Goal: Task Accomplishment & Management: Manage account settings

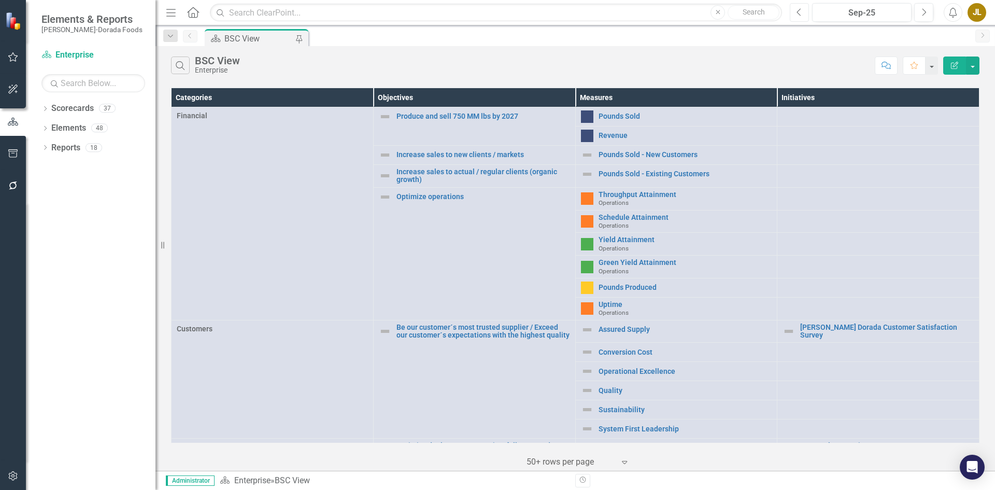
click at [800, 14] on icon "Previous" at bounding box center [799, 12] width 6 height 9
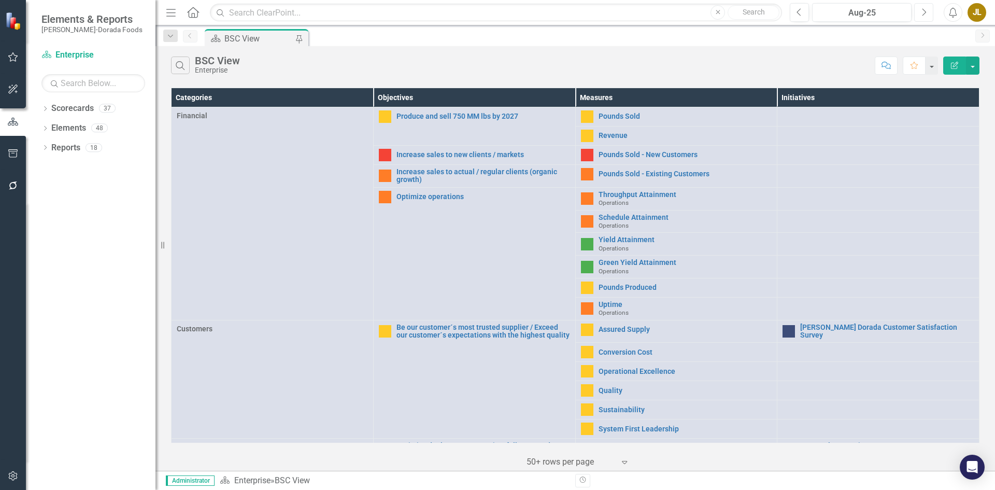
click at [928, 11] on button "Next" at bounding box center [923, 12] width 19 height 19
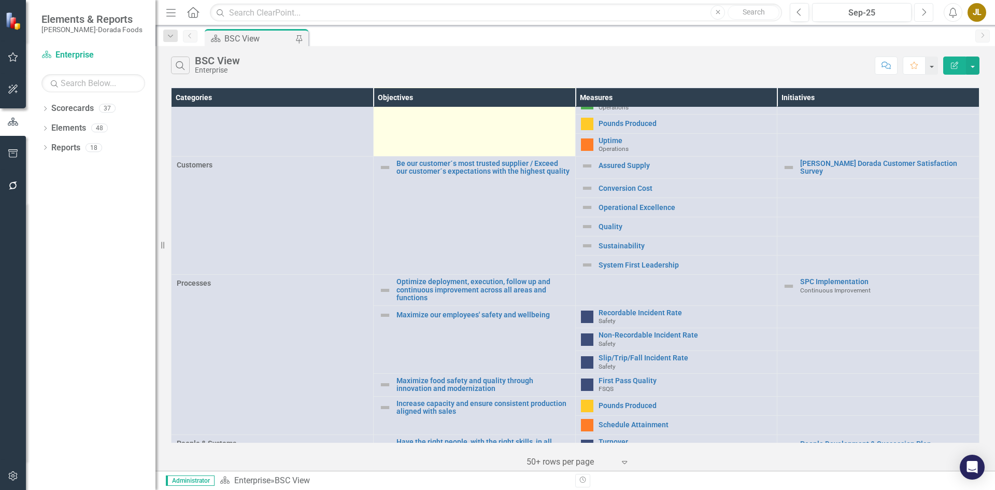
scroll to position [332, 0]
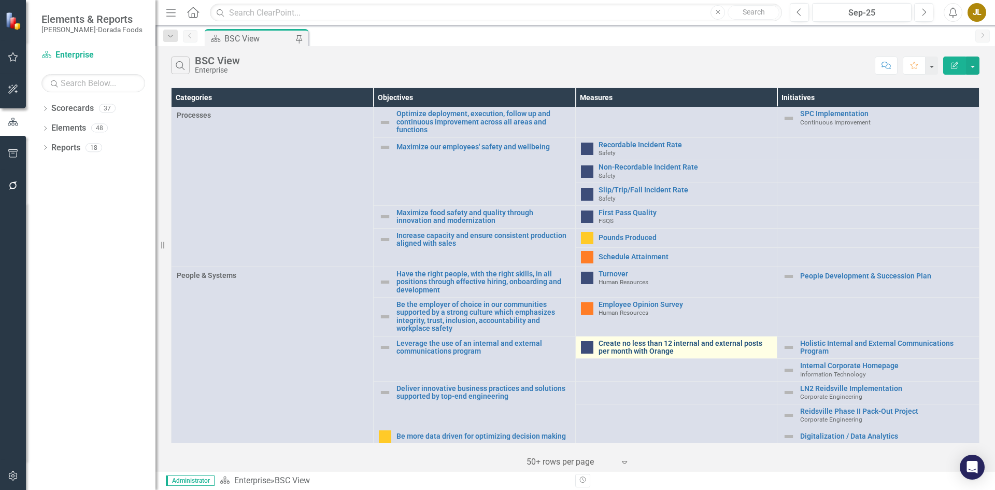
click at [623, 347] on link "Create no less than 12 internal and external posts per month with Orange" at bounding box center [685, 347] width 174 height 16
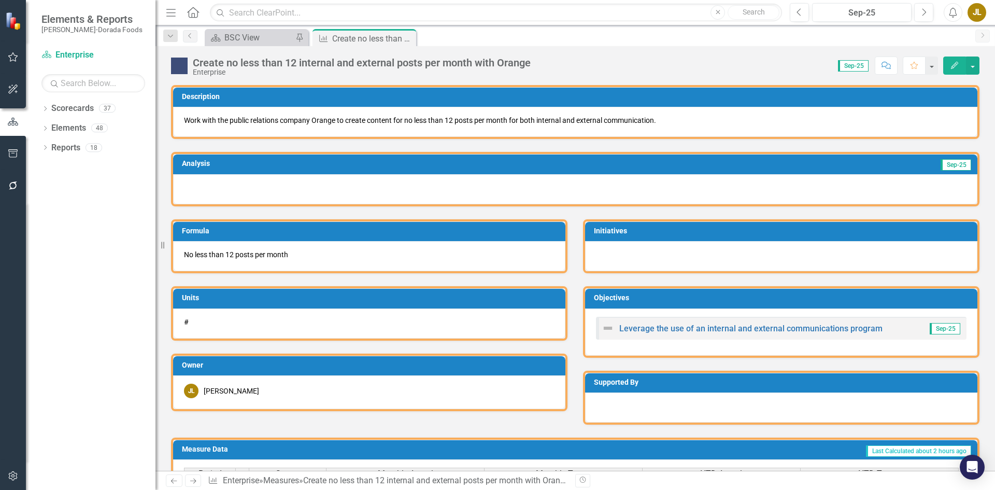
scroll to position [431, 0]
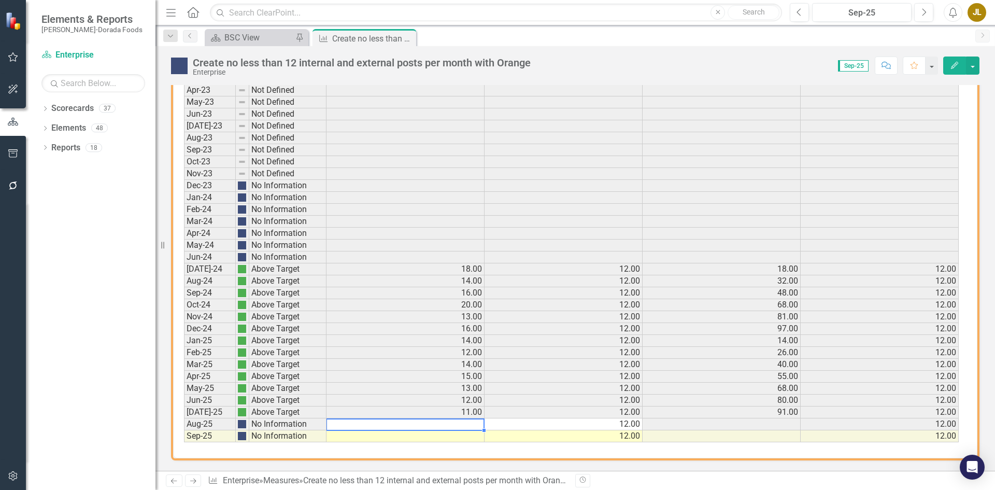
click at [469, 425] on td at bounding box center [405, 424] width 158 height 12
type textarea "11"
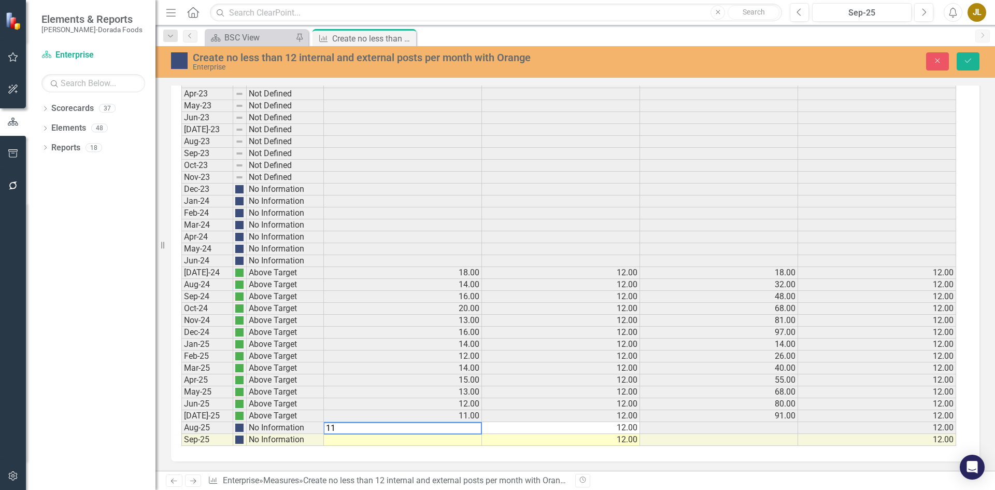
scroll to position [432, 0]
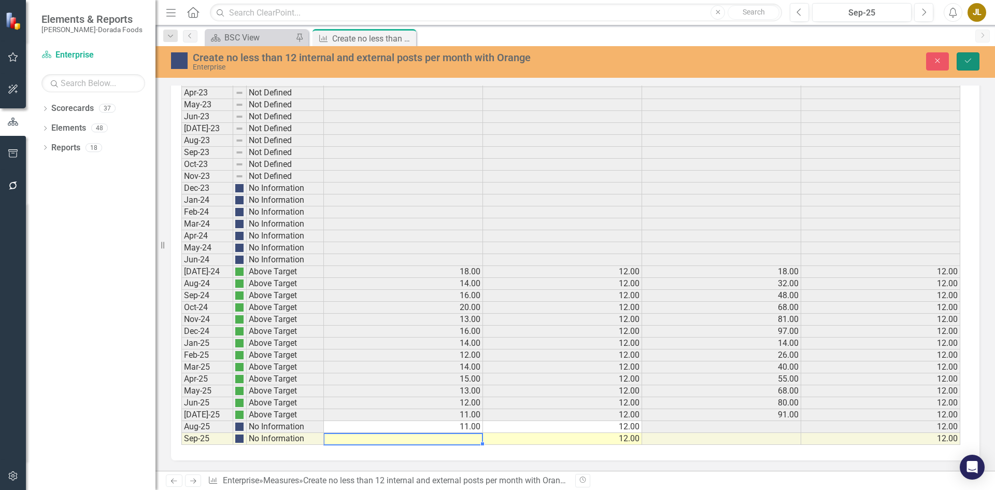
click at [972, 62] on icon "Save" at bounding box center [967, 60] width 9 height 7
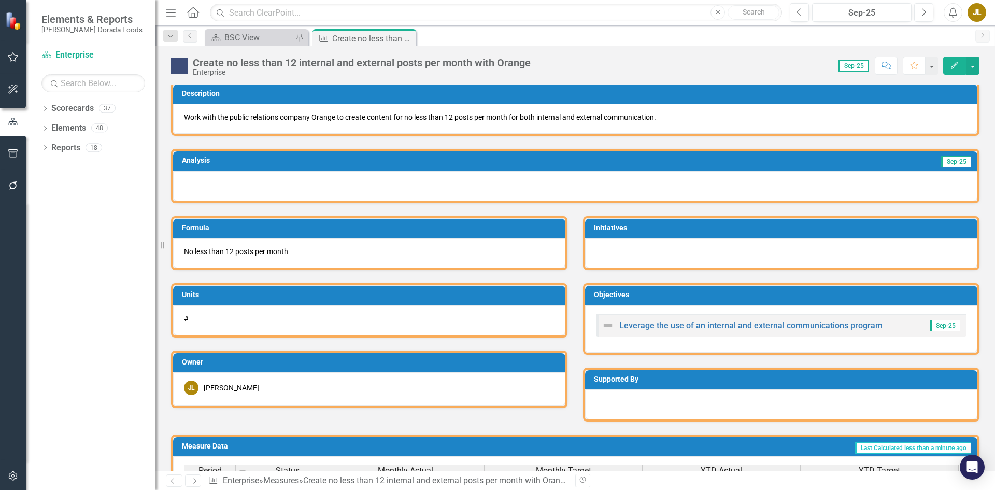
scroll to position [0, 0]
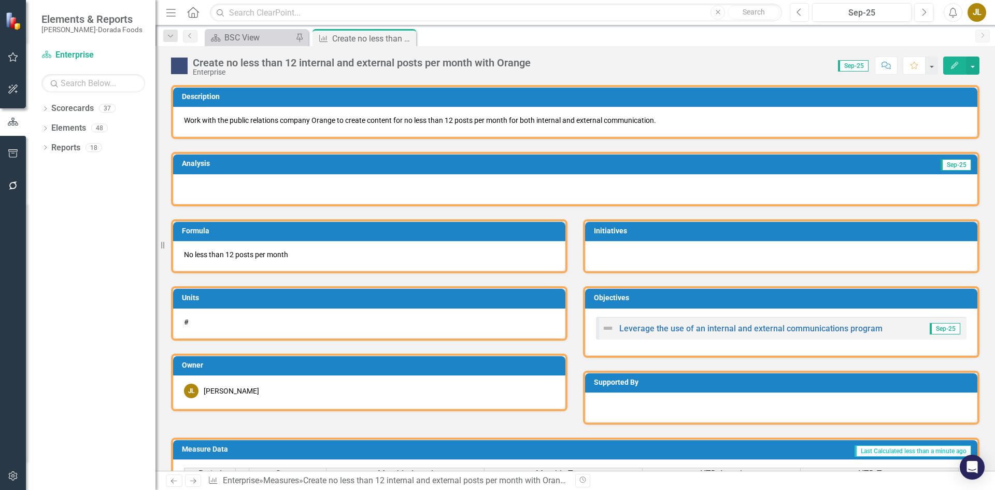
click at [802, 12] on icon "Previous" at bounding box center [799, 12] width 6 height 9
click at [408, 38] on icon "Close" at bounding box center [406, 38] width 10 height 8
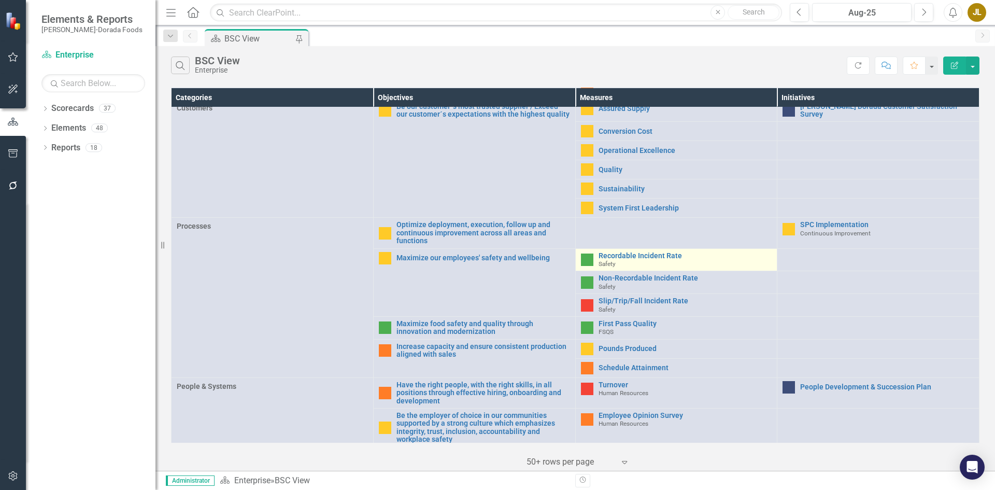
scroll to position [332, 0]
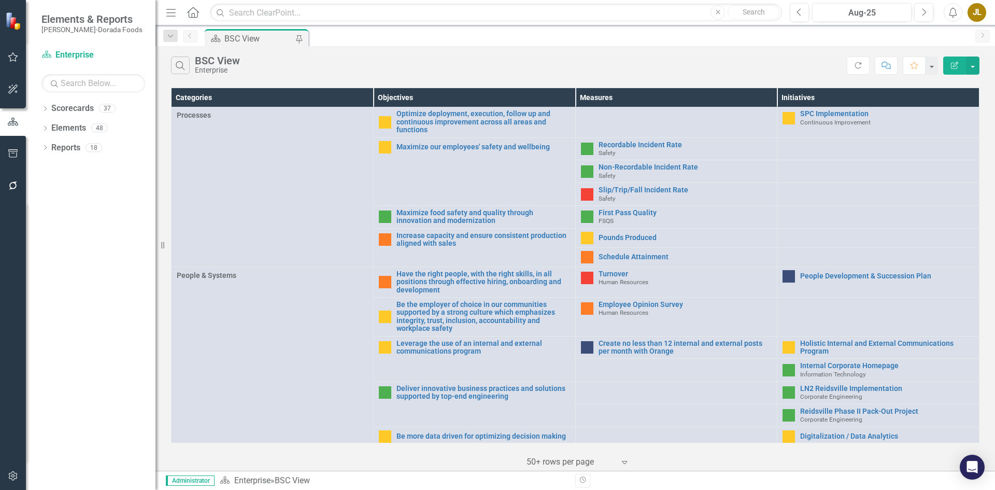
click at [976, 13] on div "JL" at bounding box center [976, 12] width 19 height 19
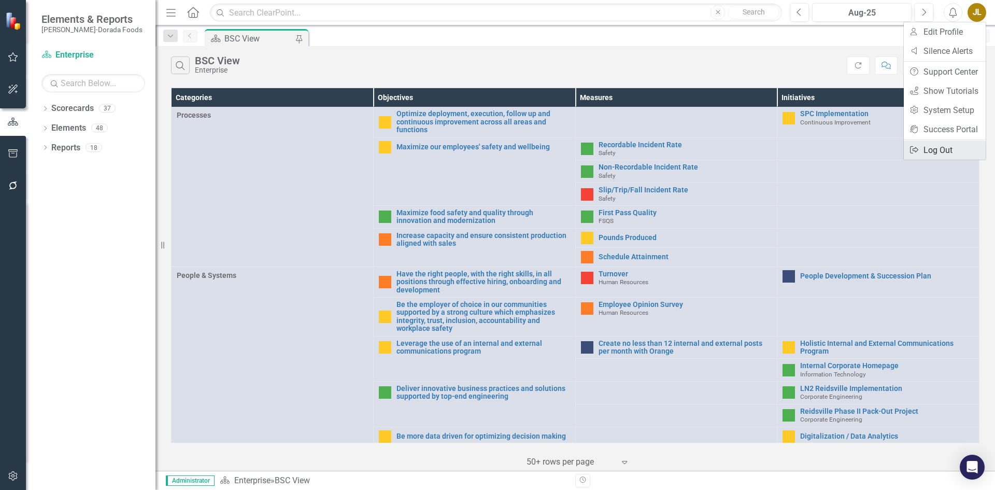
click at [946, 148] on link "Logout Log Out" at bounding box center [945, 149] width 82 height 19
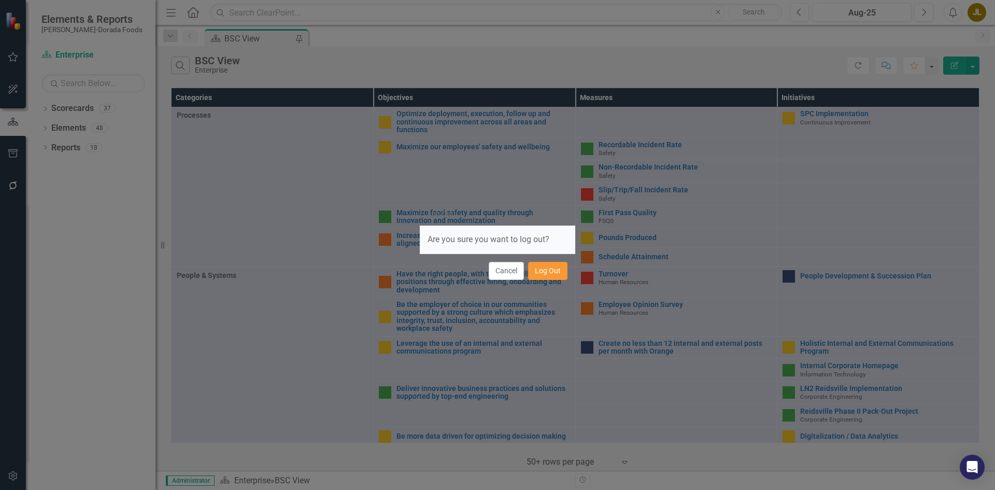
click at [558, 274] on button "Log Out" at bounding box center [547, 271] width 39 height 18
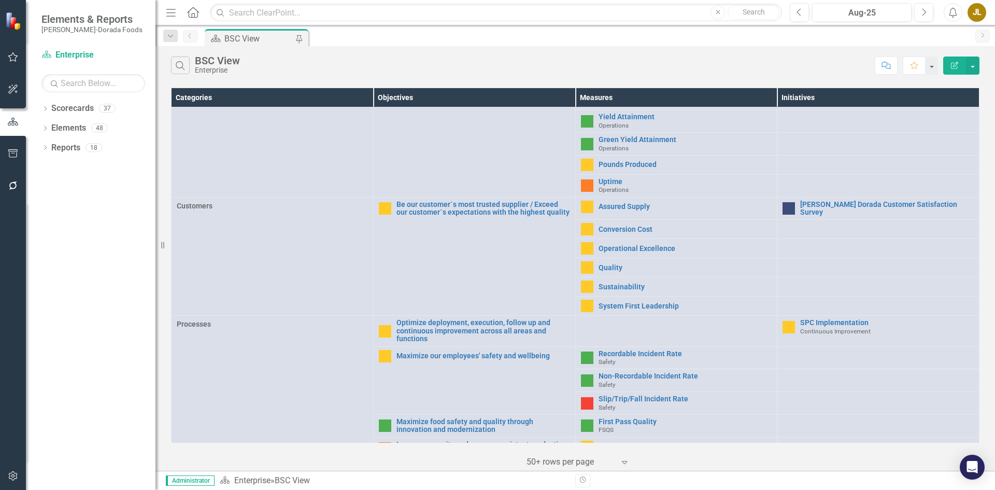
scroll to position [332, 0]
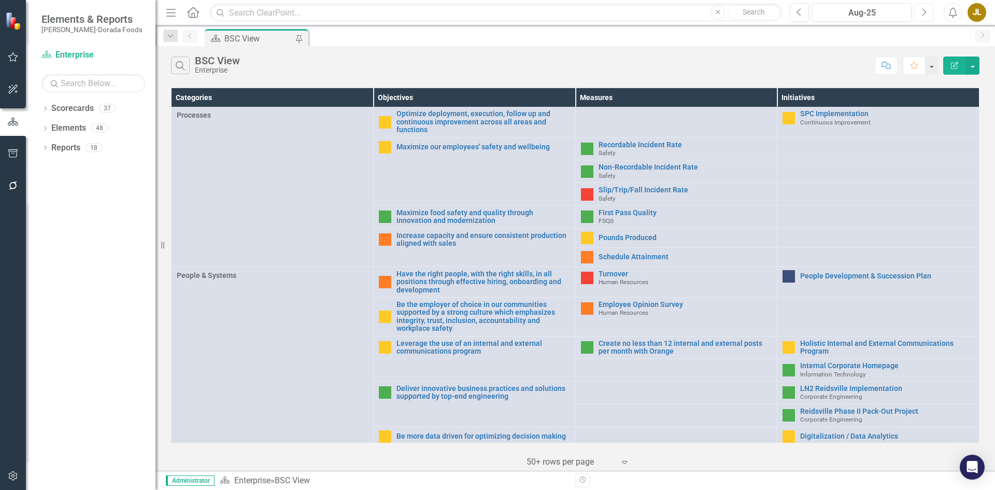
click at [926, 10] on icon "Next" at bounding box center [924, 12] width 6 height 9
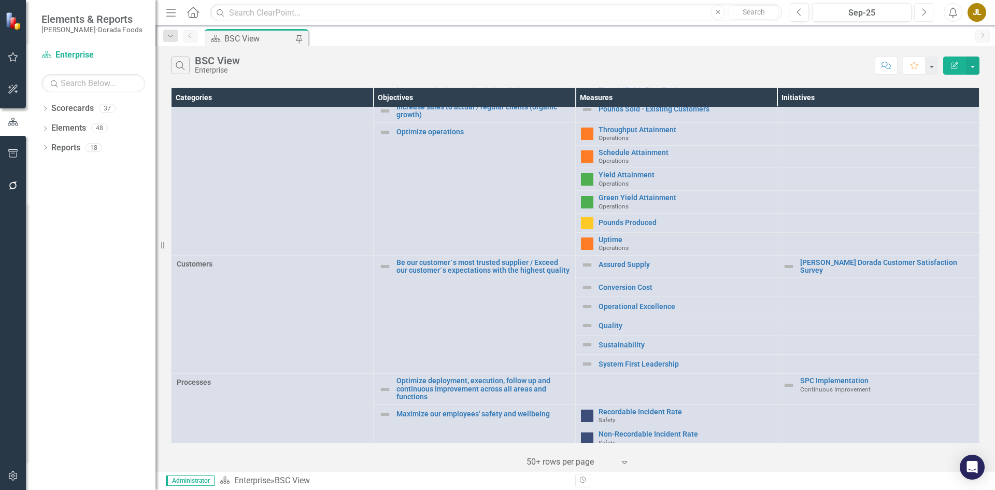
scroll to position [332, 0]
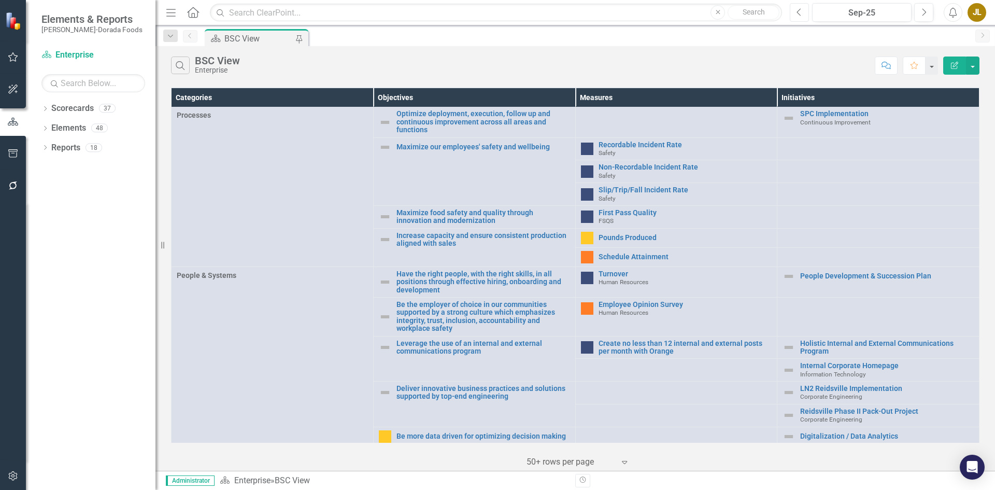
click at [801, 15] on icon "Previous" at bounding box center [799, 12] width 6 height 9
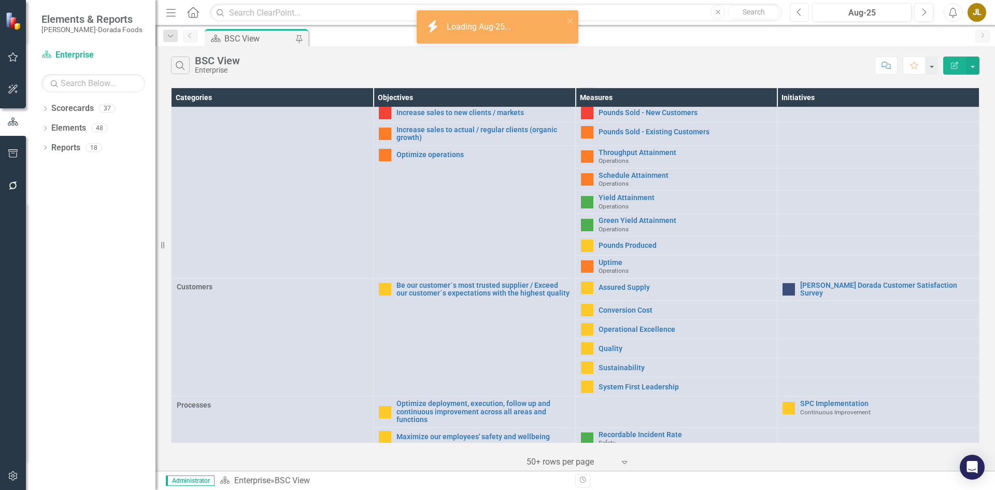
scroll to position [311, 0]
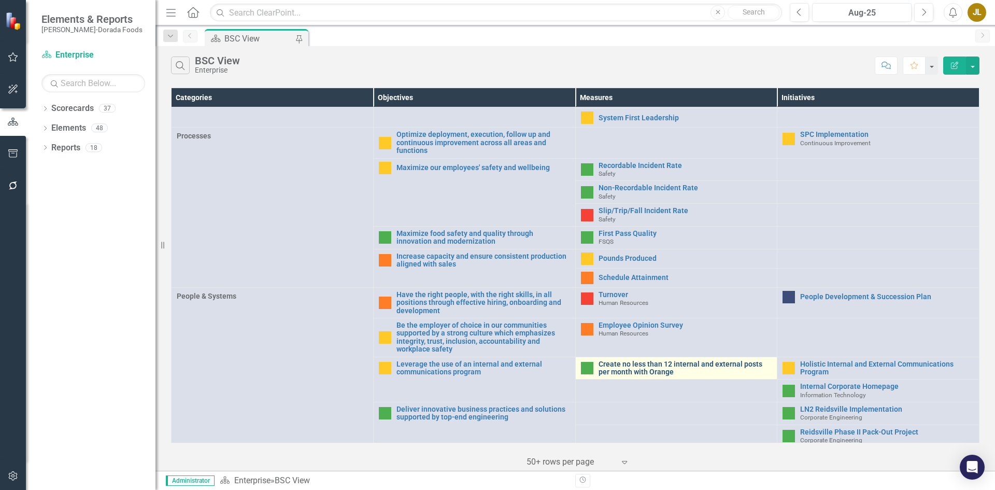
click at [613, 366] on link "Create no less than 12 internal and external posts per month with Orange" at bounding box center [685, 368] width 174 height 16
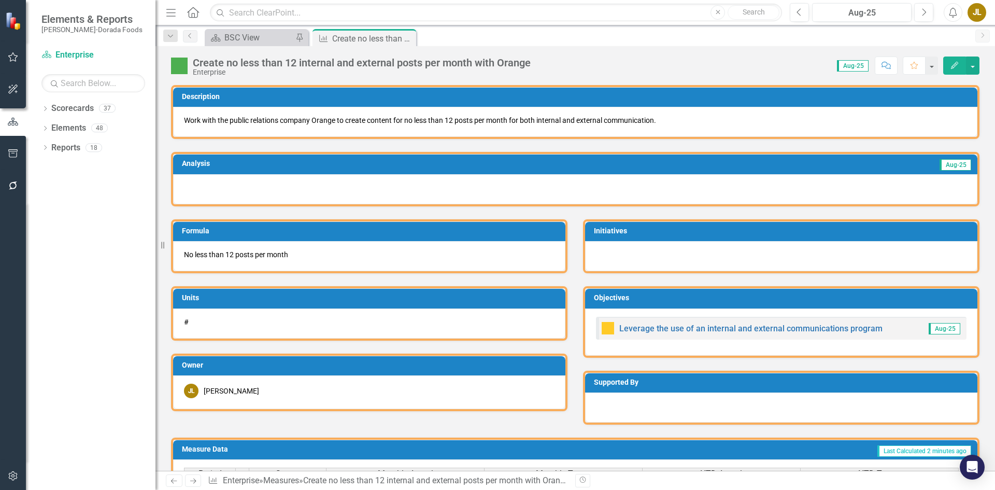
scroll to position [431, 0]
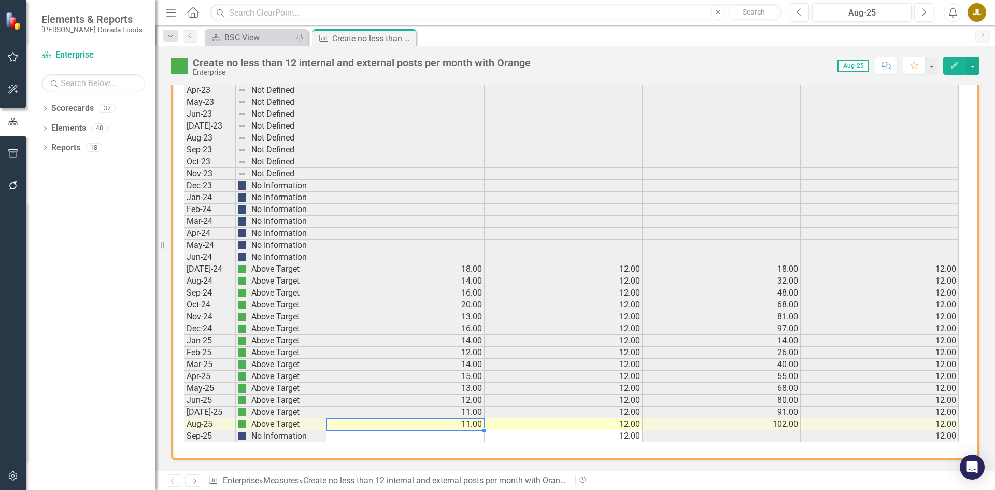
click at [469, 425] on td "11.00" at bounding box center [405, 424] width 158 height 12
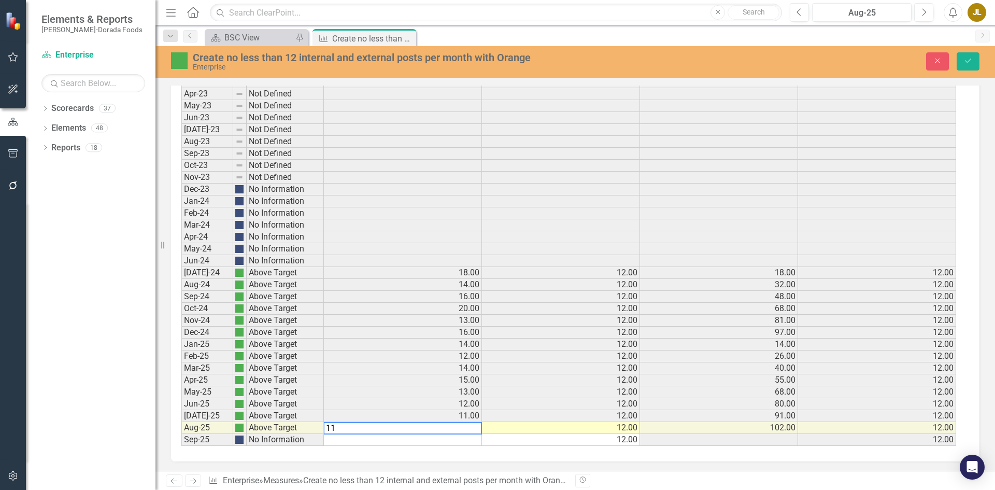
click at [469, 425] on textarea "11" at bounding box center [402, 428] width 159 height 12
type textarea "15"
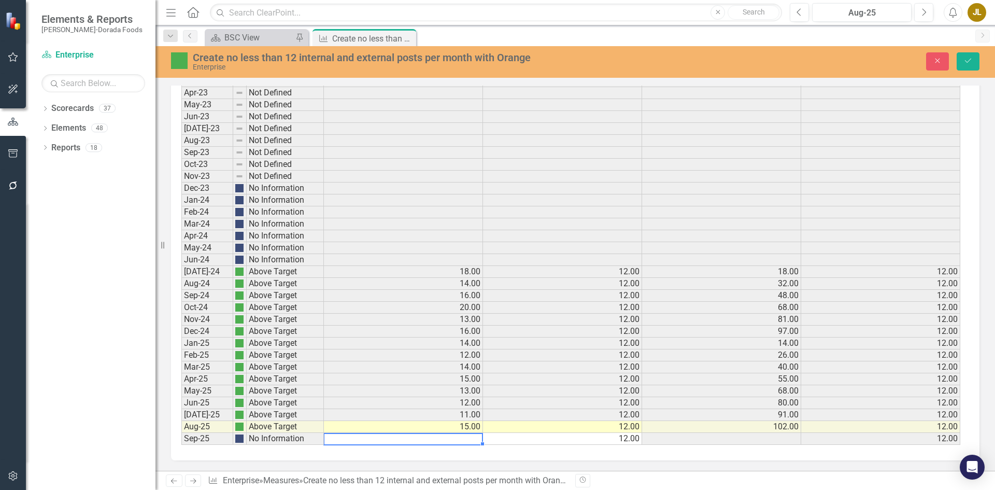
click at [468, 439] on td at bounding box center [403, 439] width 159 height 12
click at [465, 441] on td at bounding box center [403, 439] width 159 height 12
type textarea "11"
click at [975, 60] on button "Save" at bounding box center [968, 61] width 23 height 18
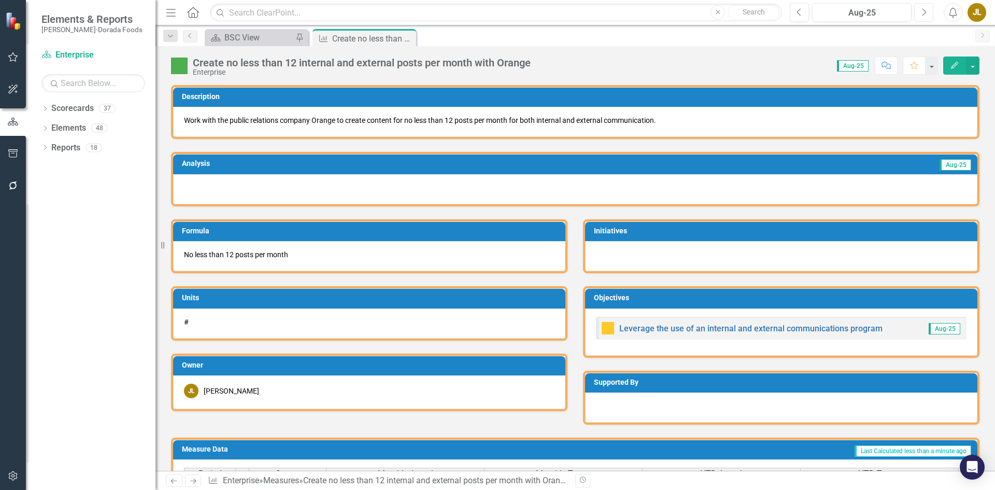
click at [924, 10] on icon "button" at bounding box center [924, 11] width 4 height 7
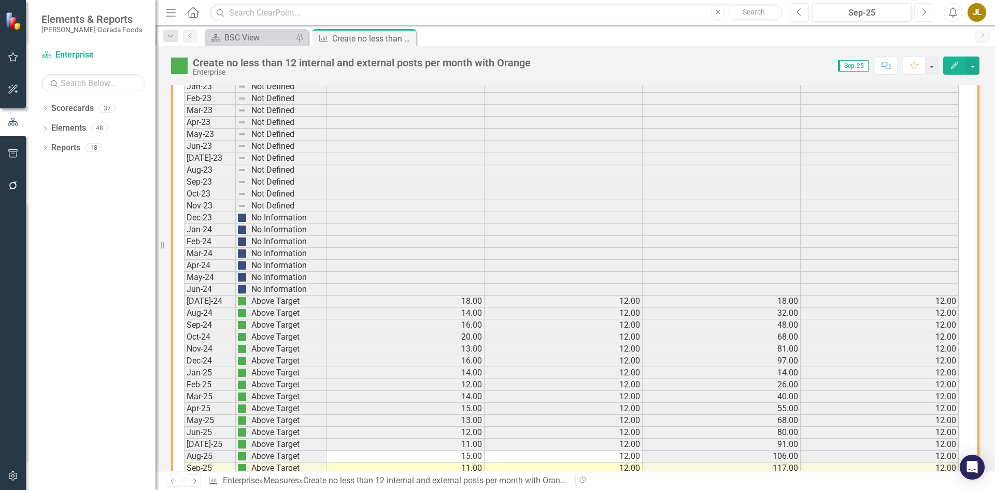
scroll to position [431, 0]
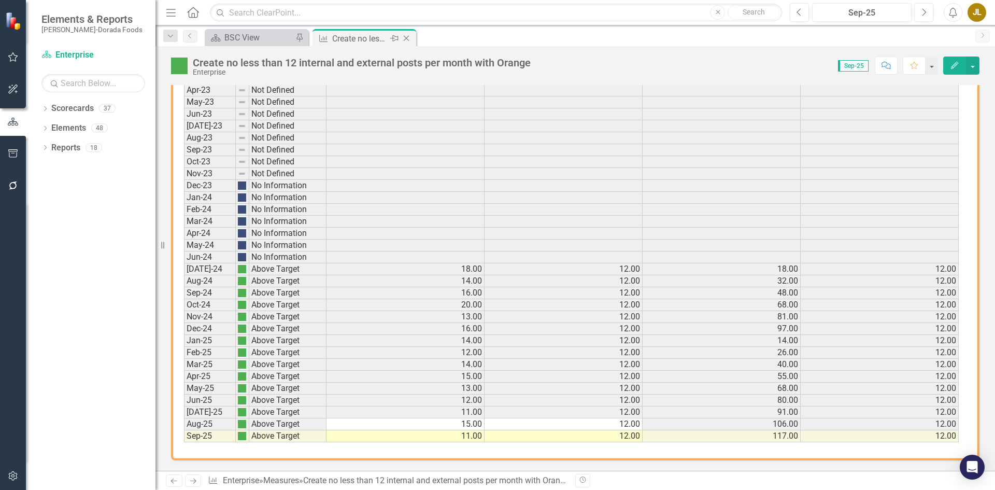
click at [405, 39] on icon "Close" at bounding box center [406, 38] width 10 height 8
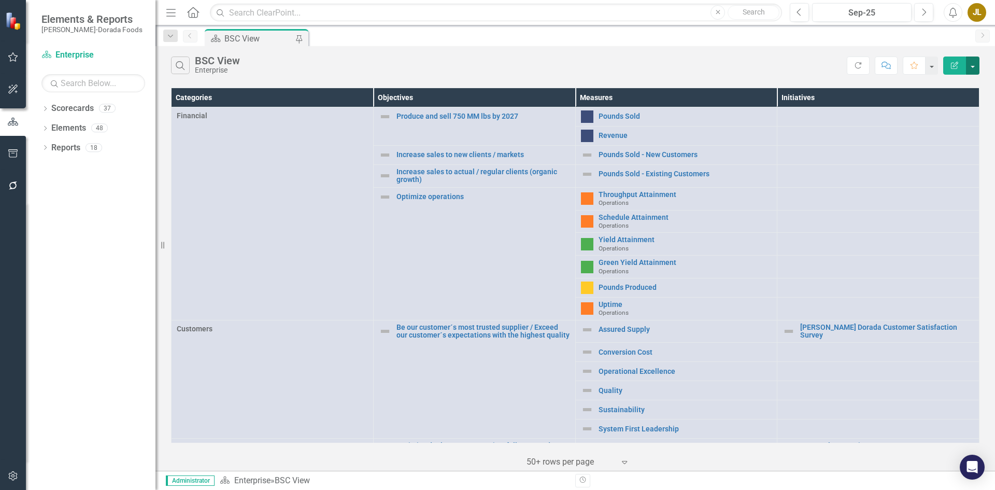
click at [970, 67] on button "button" at bounding box center [972, 65] width 13 height 18
click at [973, 63] on button "button" at bounding box center [972, 65] width 13 height 18
click at [978, 12] on div "JL" at bounding box center [976, 12] width 19 height 19
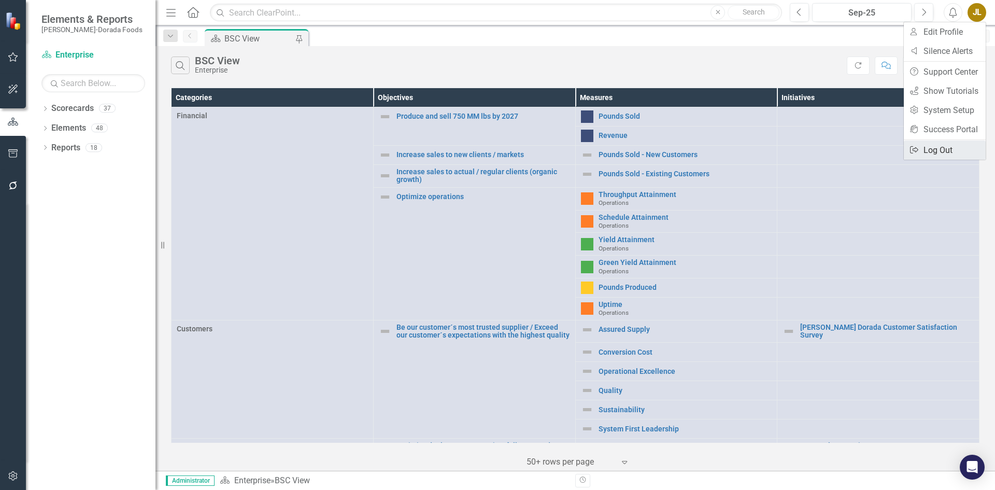
click at [959, 151] on link "Logout Log Out" at bounding box center [945, 149] width 82 height 19
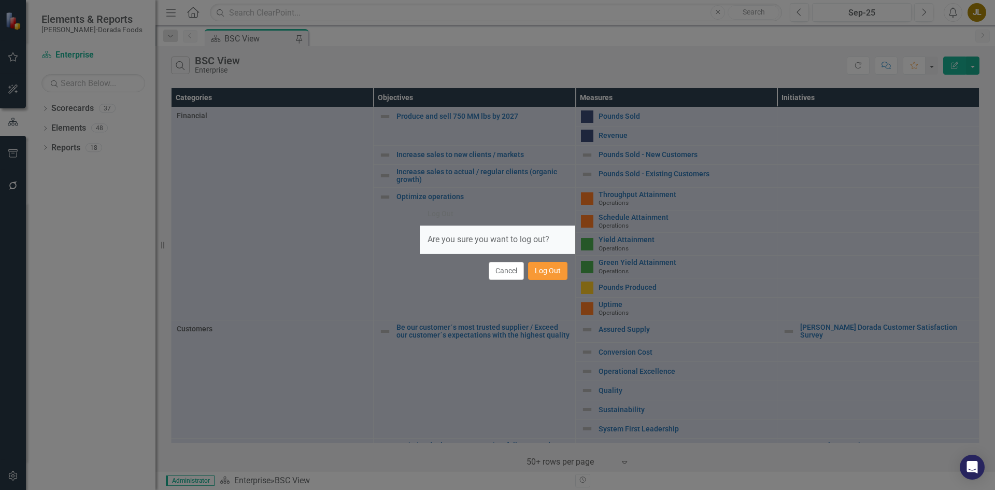
click at [544, 273] on button "Log Out" at bounding box center [547, 271] width 39 height 18
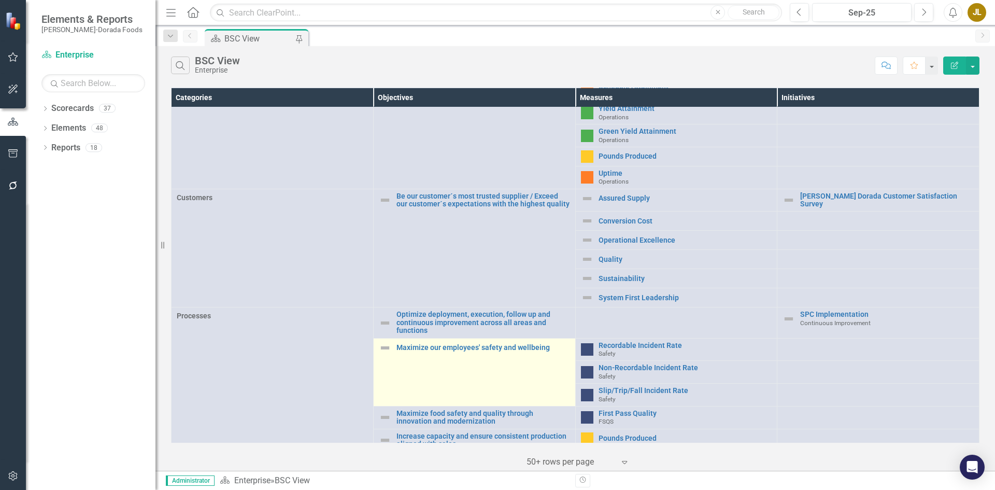
scroll to position [332, 0]
